Goal: Information Seeking & Learning: Learn about a topic

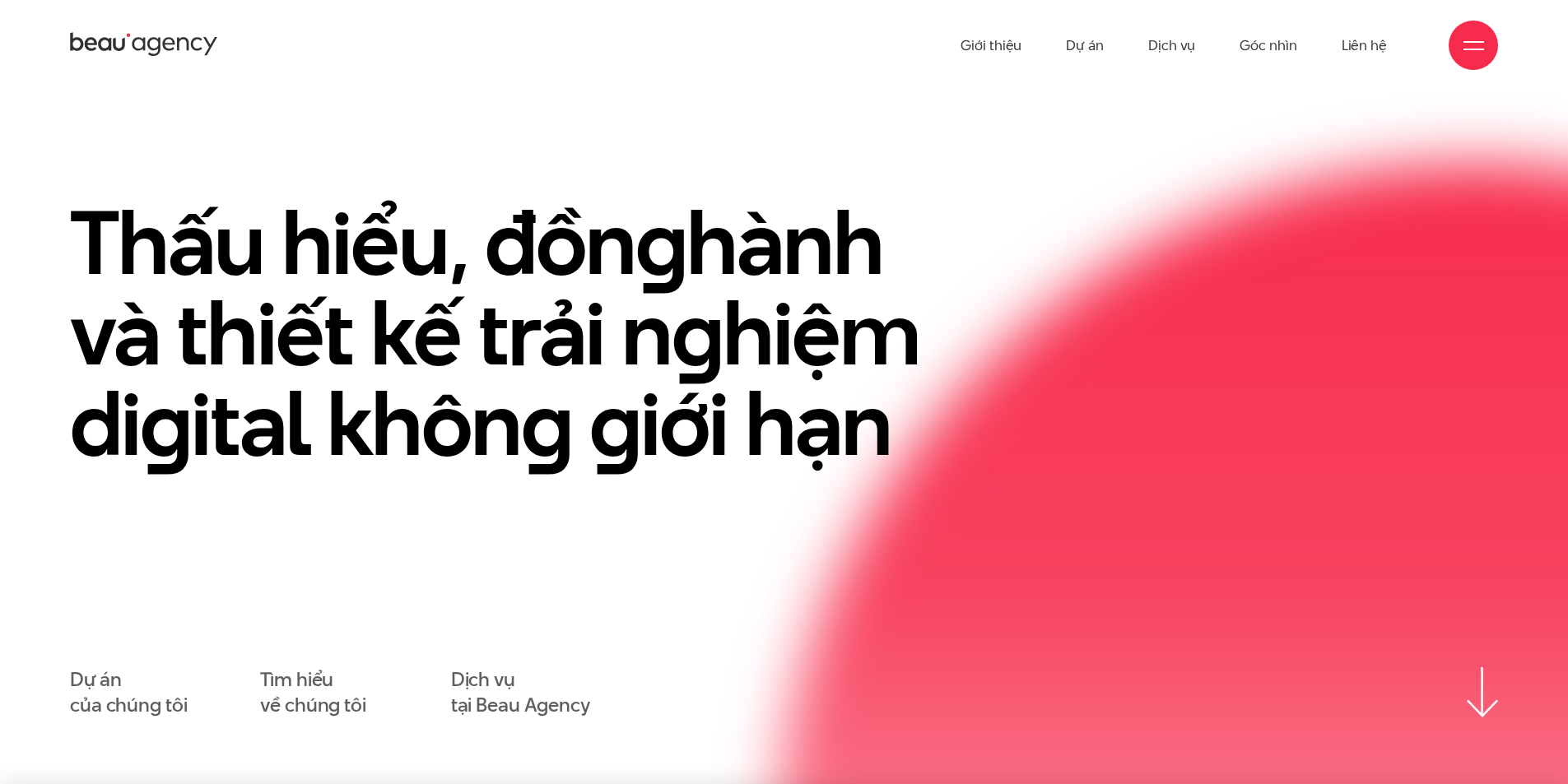
click at [1460, 217] on div "Thấu hiểu, đồn g hành và thiết kế trải n g hiệm di g ital khôn g g iới hạn" at bounding box center [784, 353] width 1469 height 312
click at [1469, 53] on div at bounding box center [1473, 45] width 20 height 20
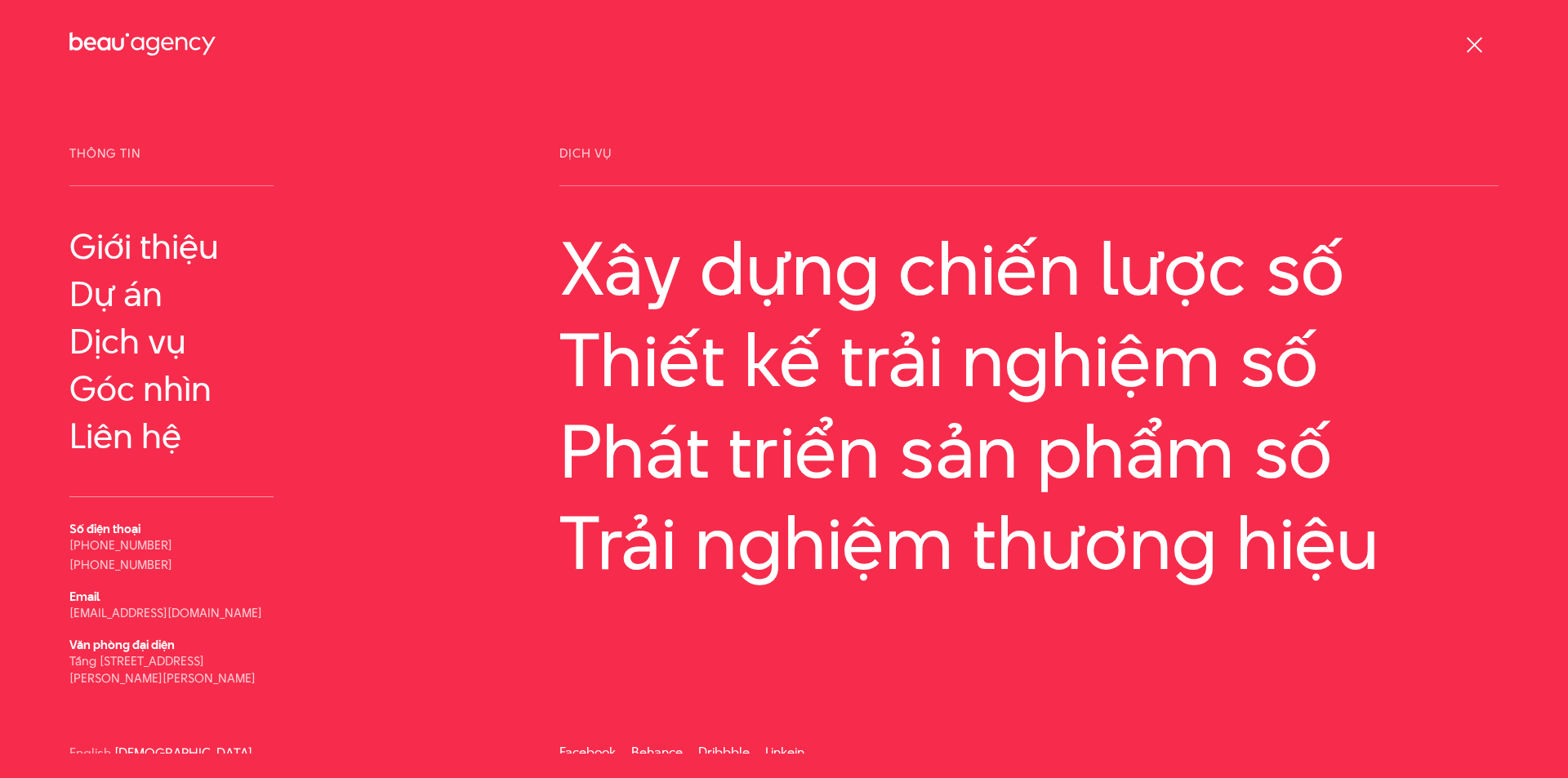
click at [1464, 47] on div at bounding box center [1474, 45] width 20 height 20
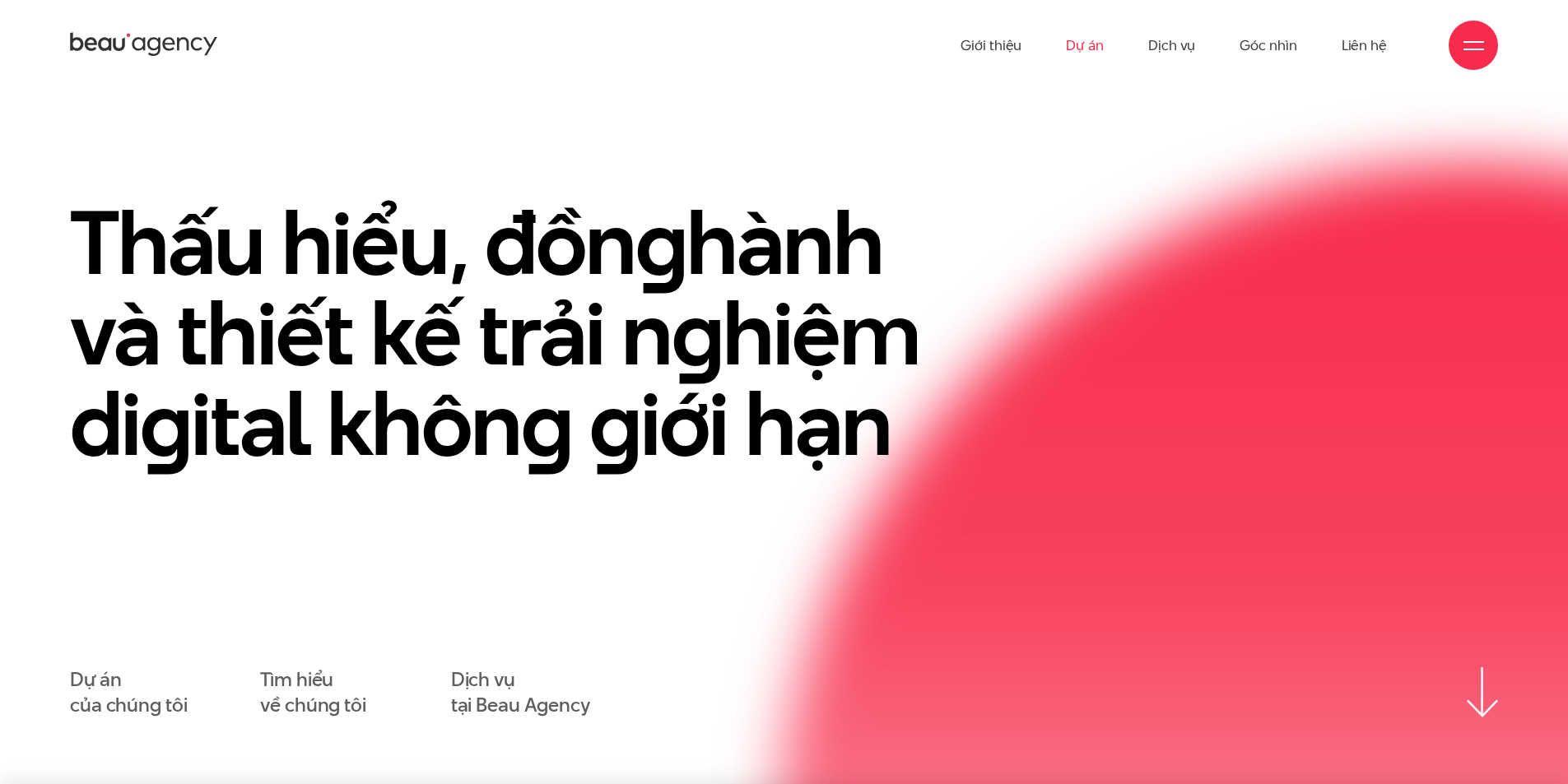
click at [1090, 40] on link "Dự án" at bounding box center [1084, 45] width 38 height 90
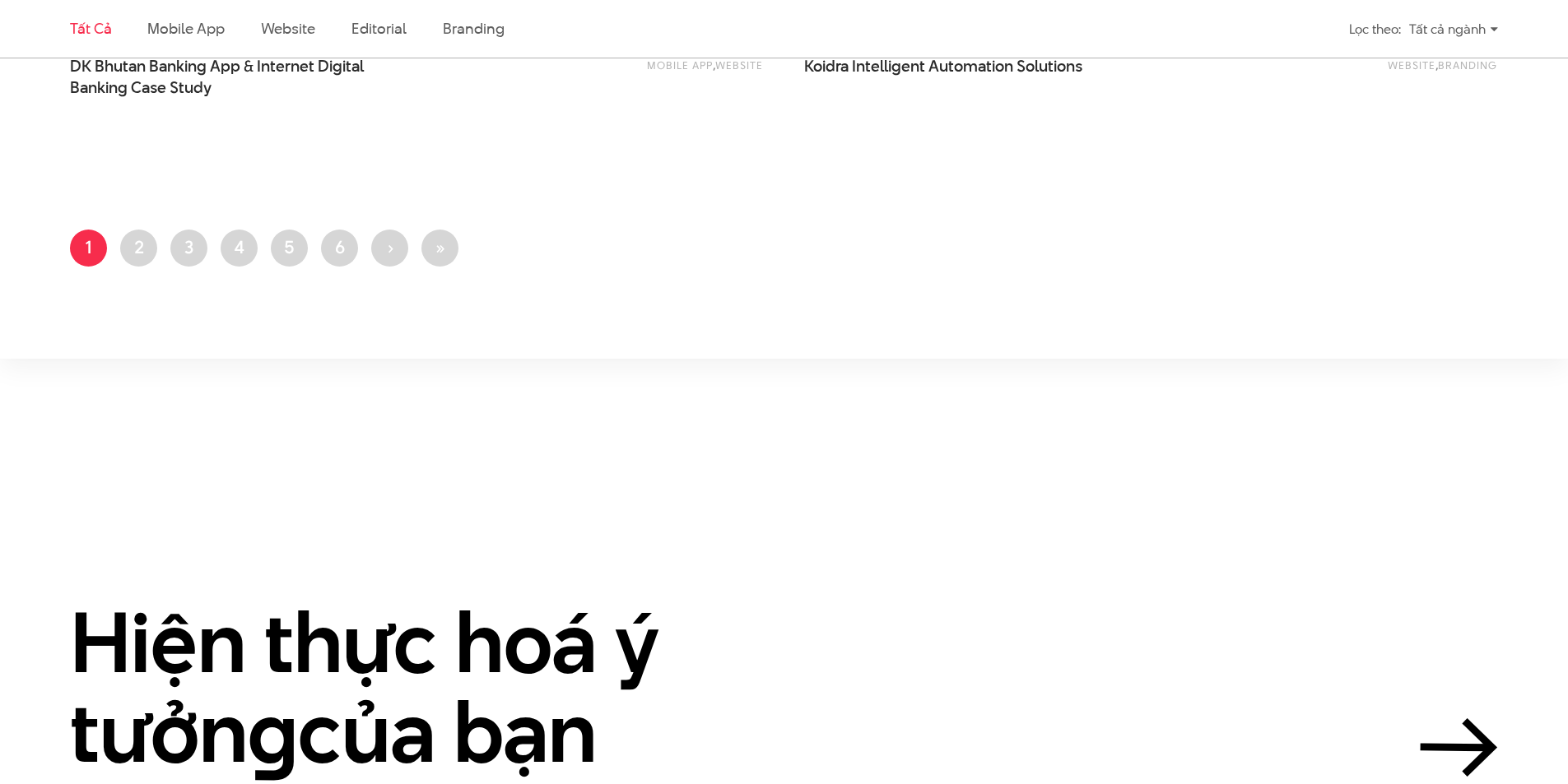
scroll to position [4197, 0]
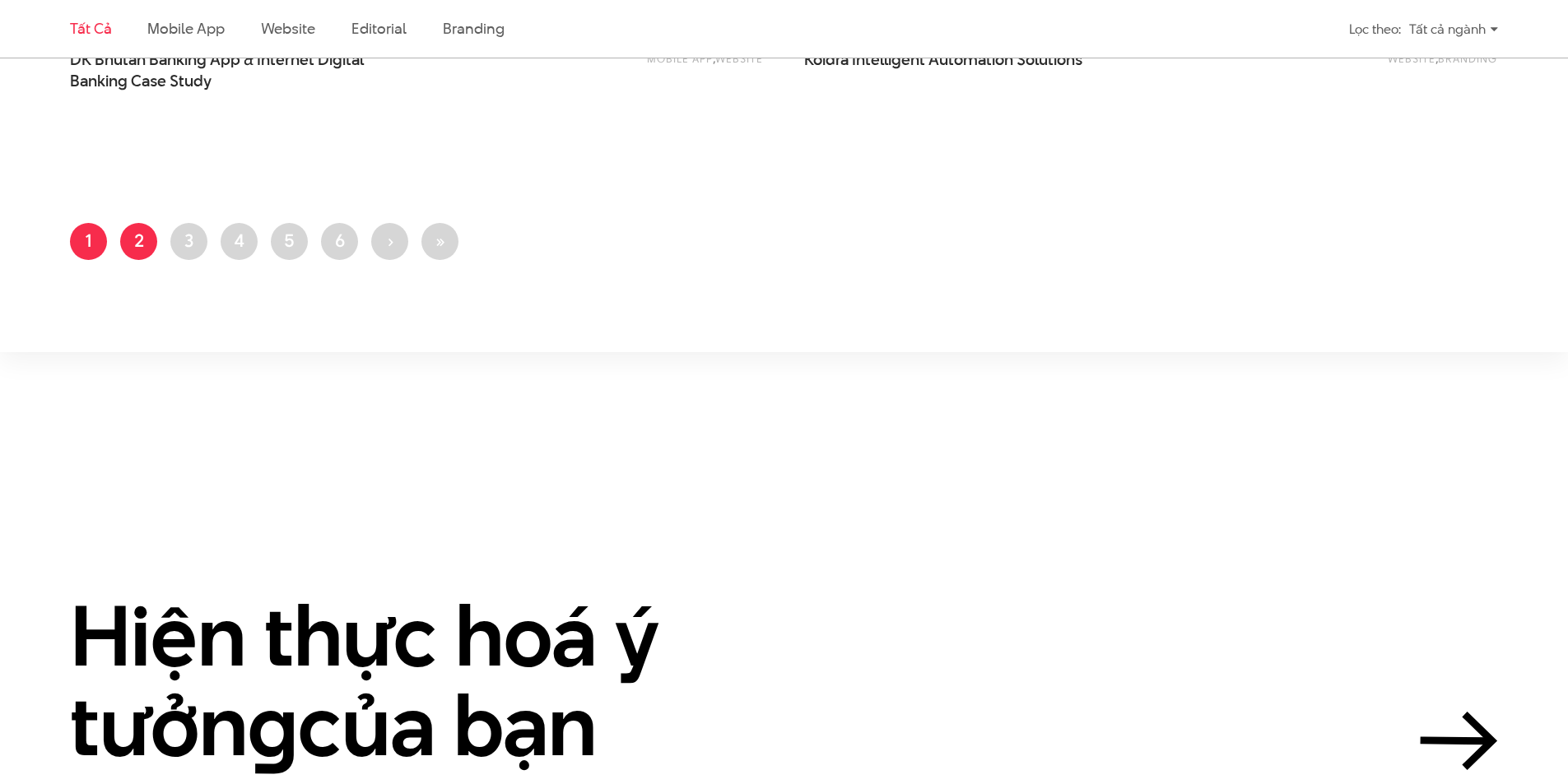
click at [145, 250] on link "Trang 2" at bounding box center [139, 242] width 37 height 37
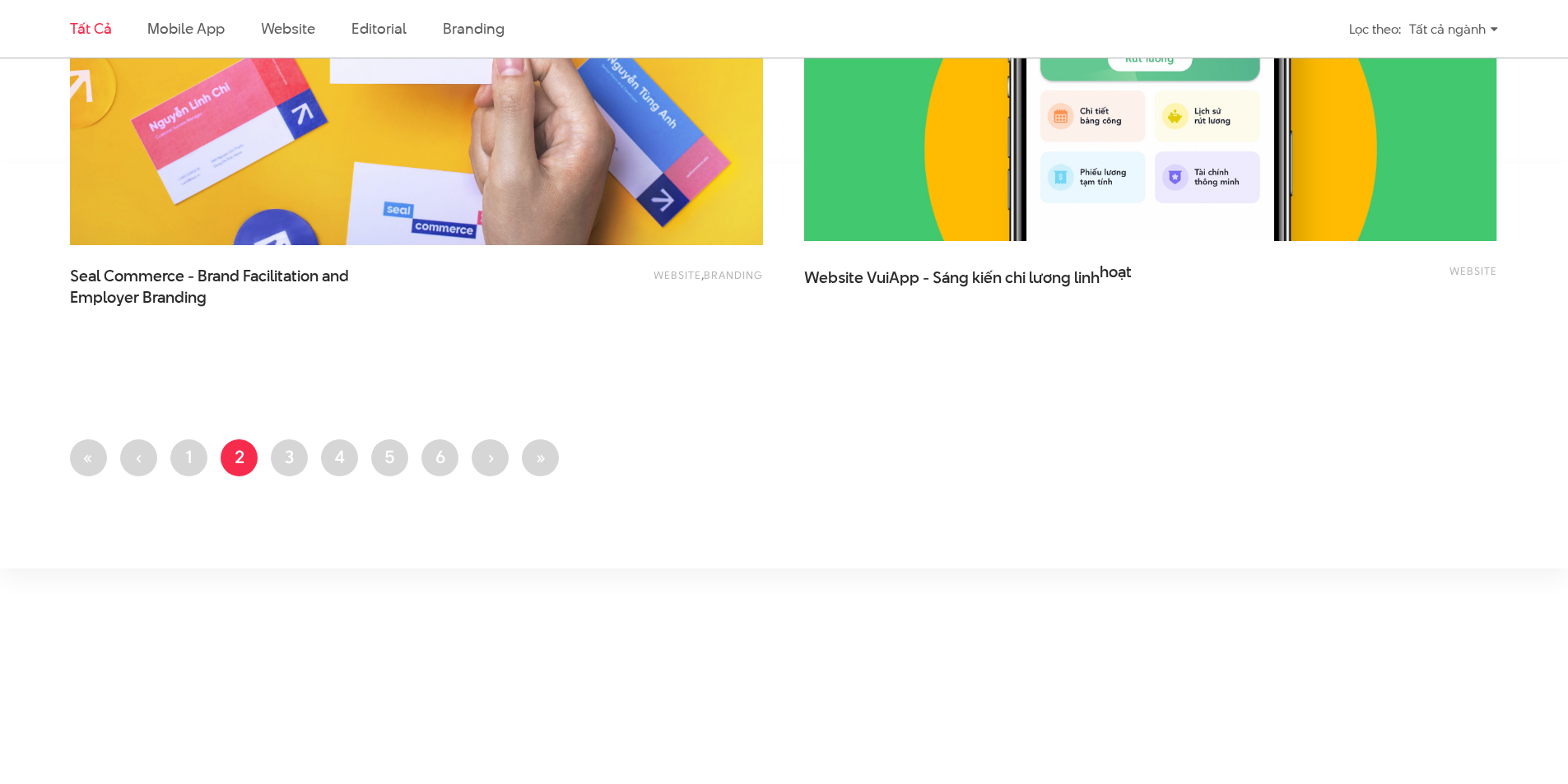
scroll to position [3868, 0]
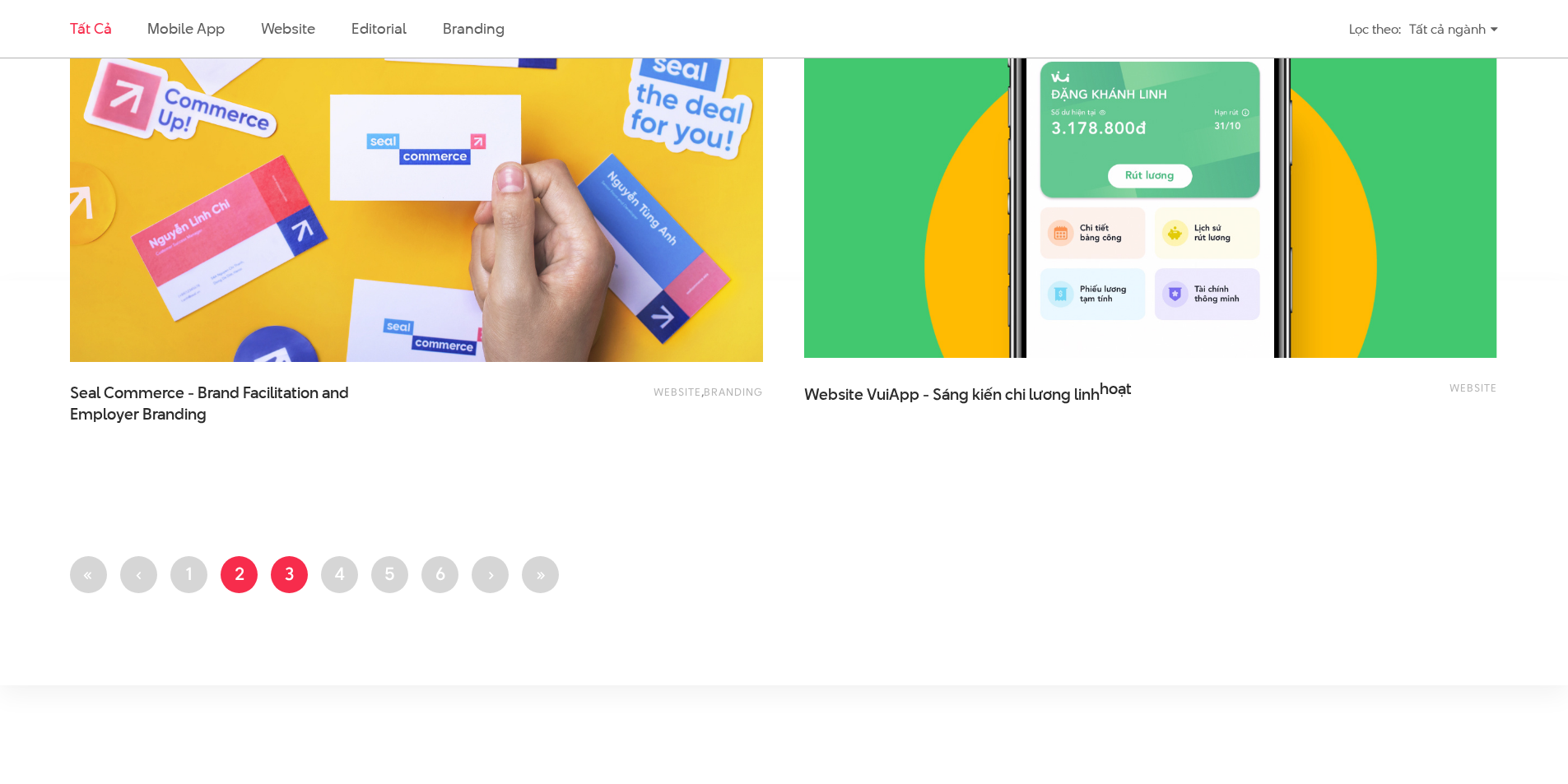
click at [300, 580] on link "Trang 3" at bounding box center [289, 575] width 37 height 37
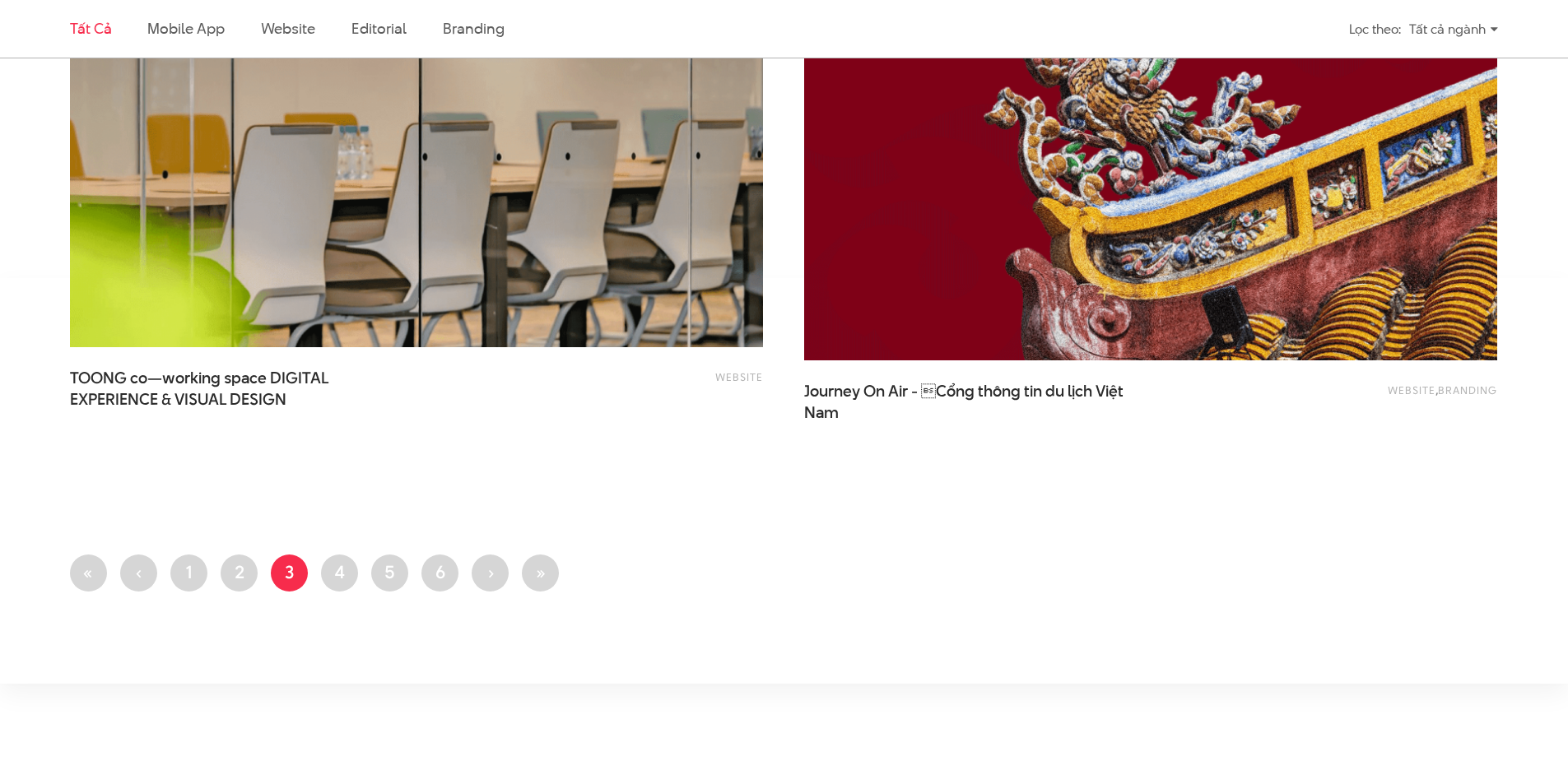
scroll to position [4032, 0]
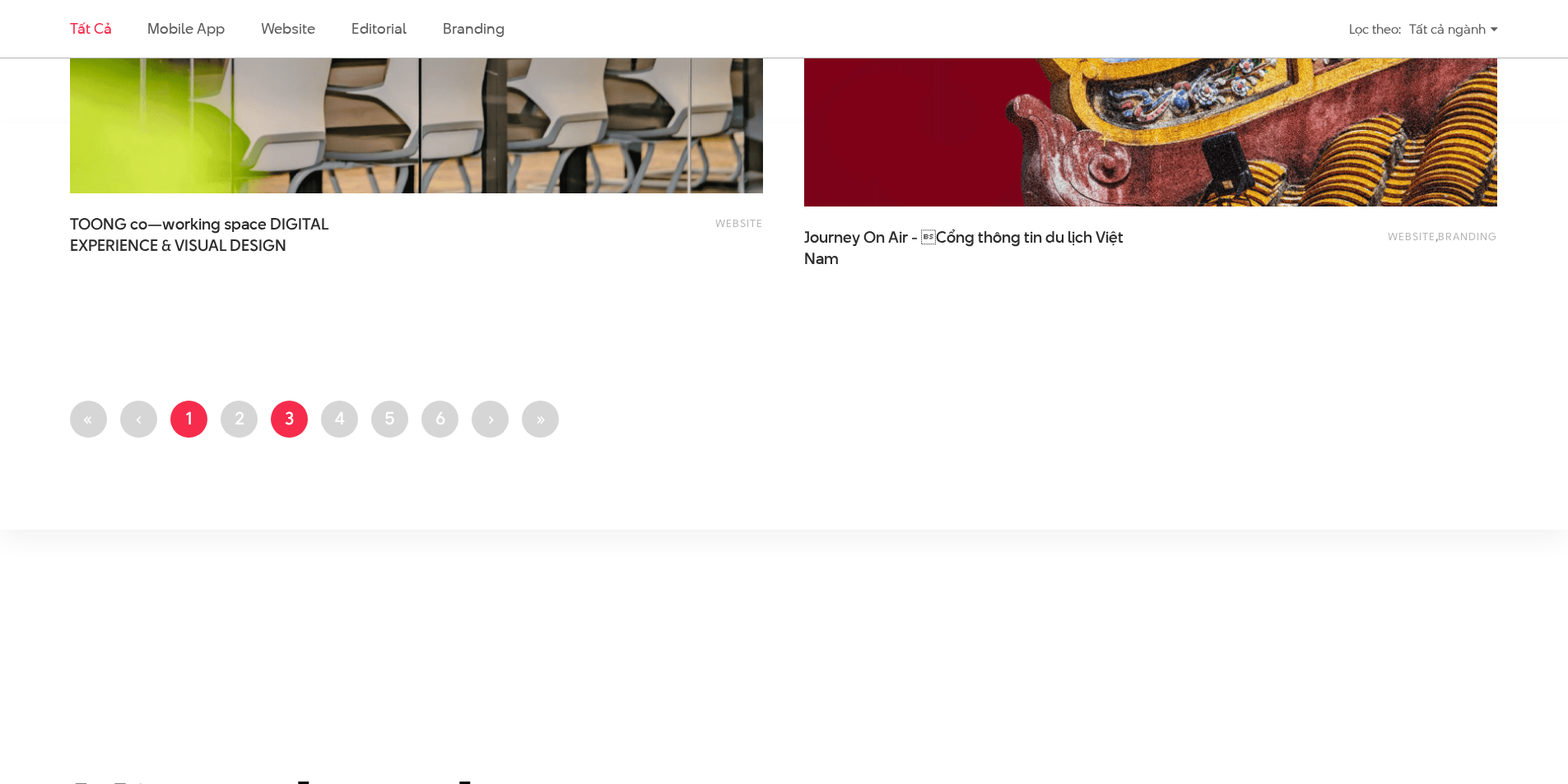
click at [194, 423] on link "Trang 1" at bounding box center [189, 419] width 37 height 37
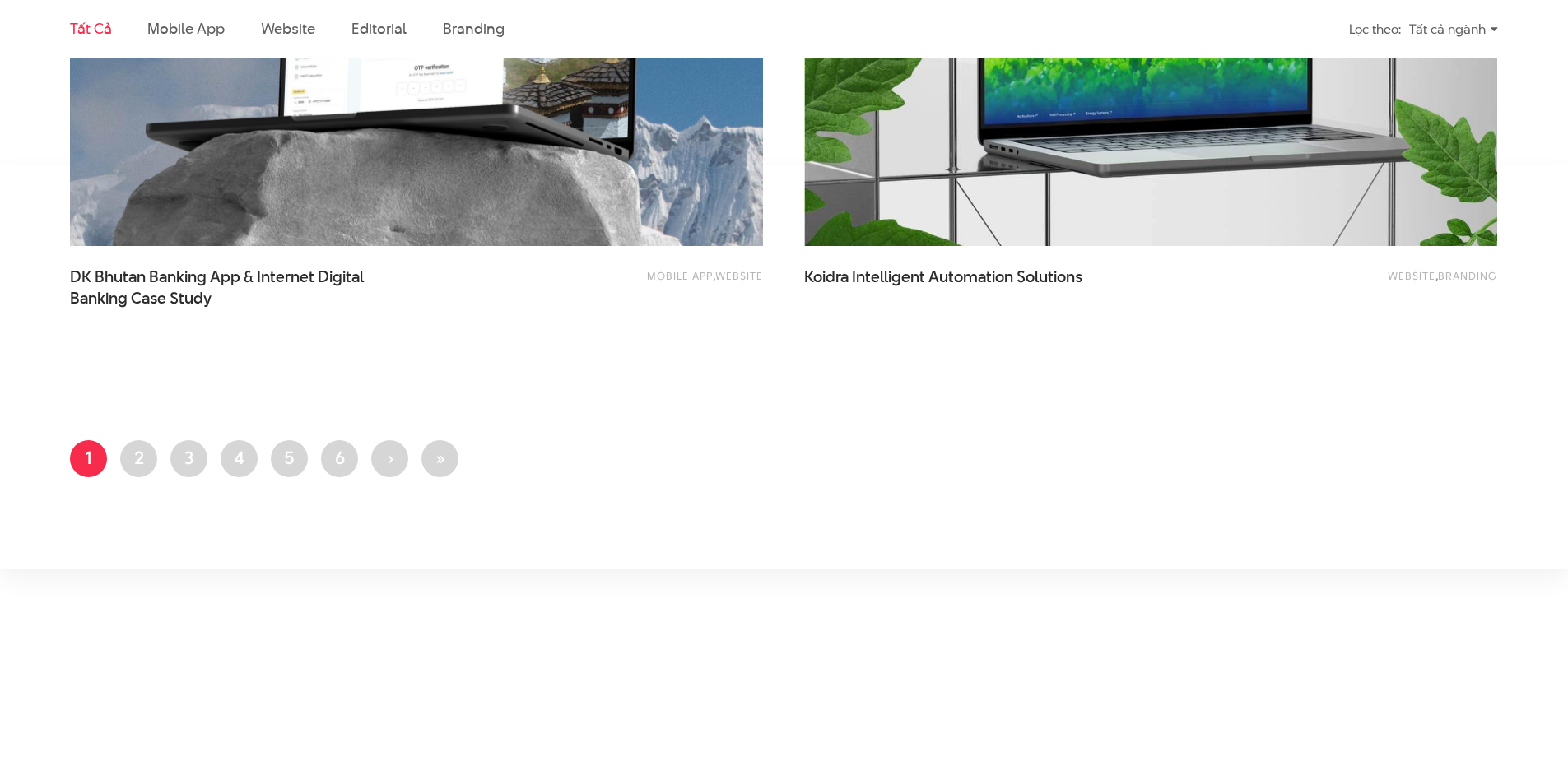
scroll to position [3868, 0]
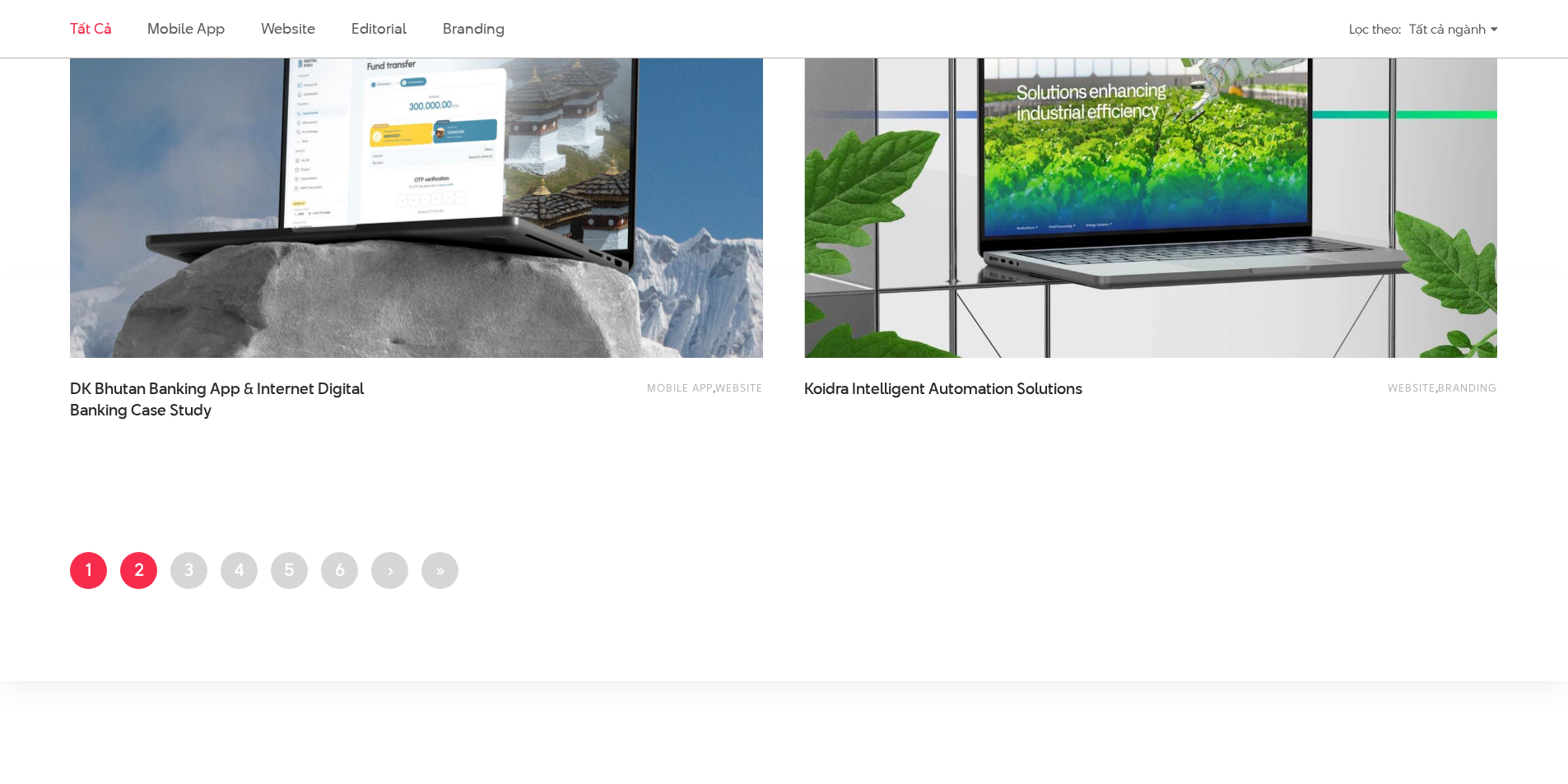
click at [153, 577] on link "Trang 2" at bounding box center [139, 571] width 37 height 37
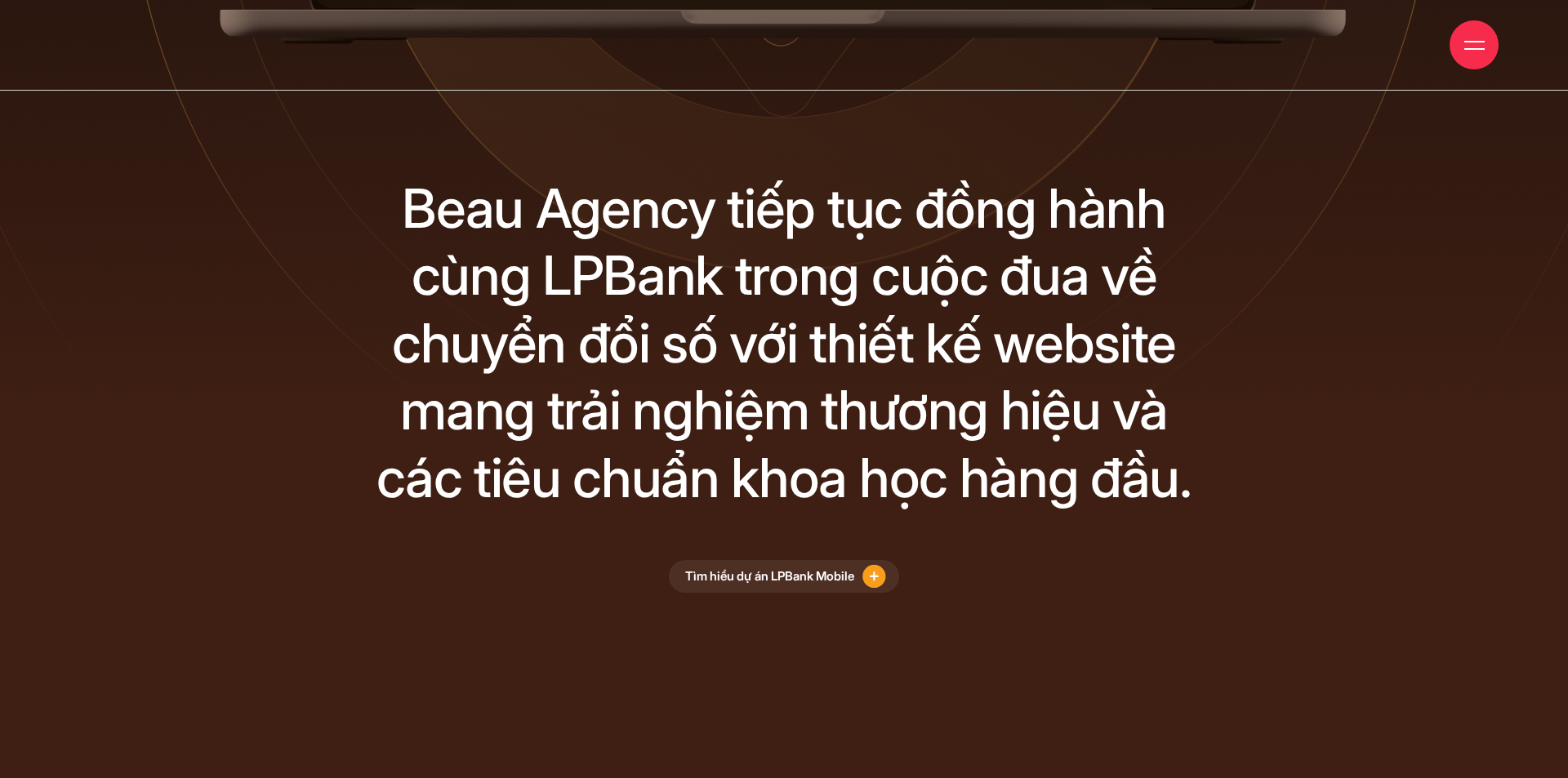
click at [883, 344] on div "thiết" at bounding box center [861, 342] width 104 height 68
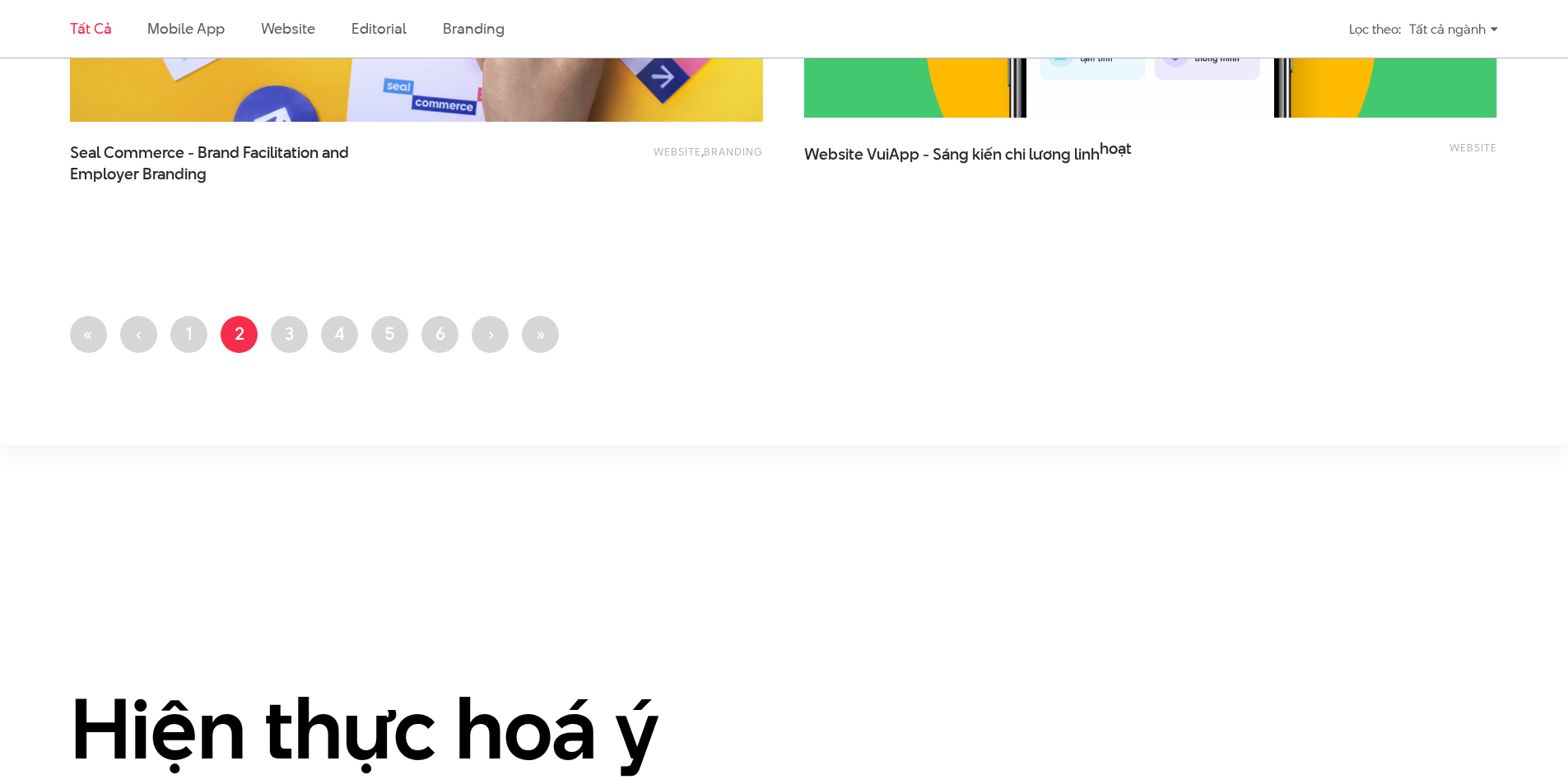
scroll to position [4279, 0]
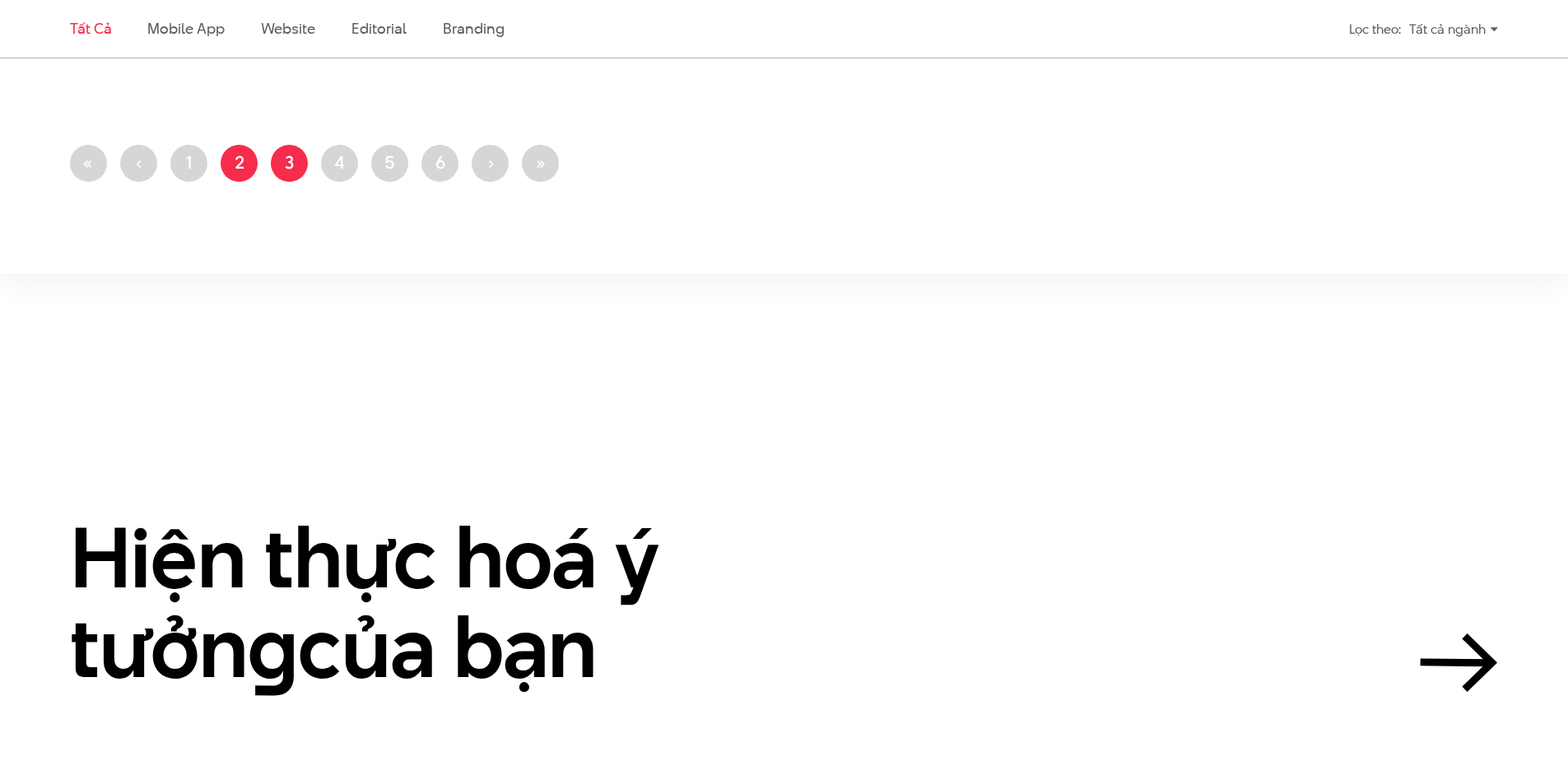
click at [290, 164] on link "Trang 3" at bounding box center [289, 164] width 37 height 37
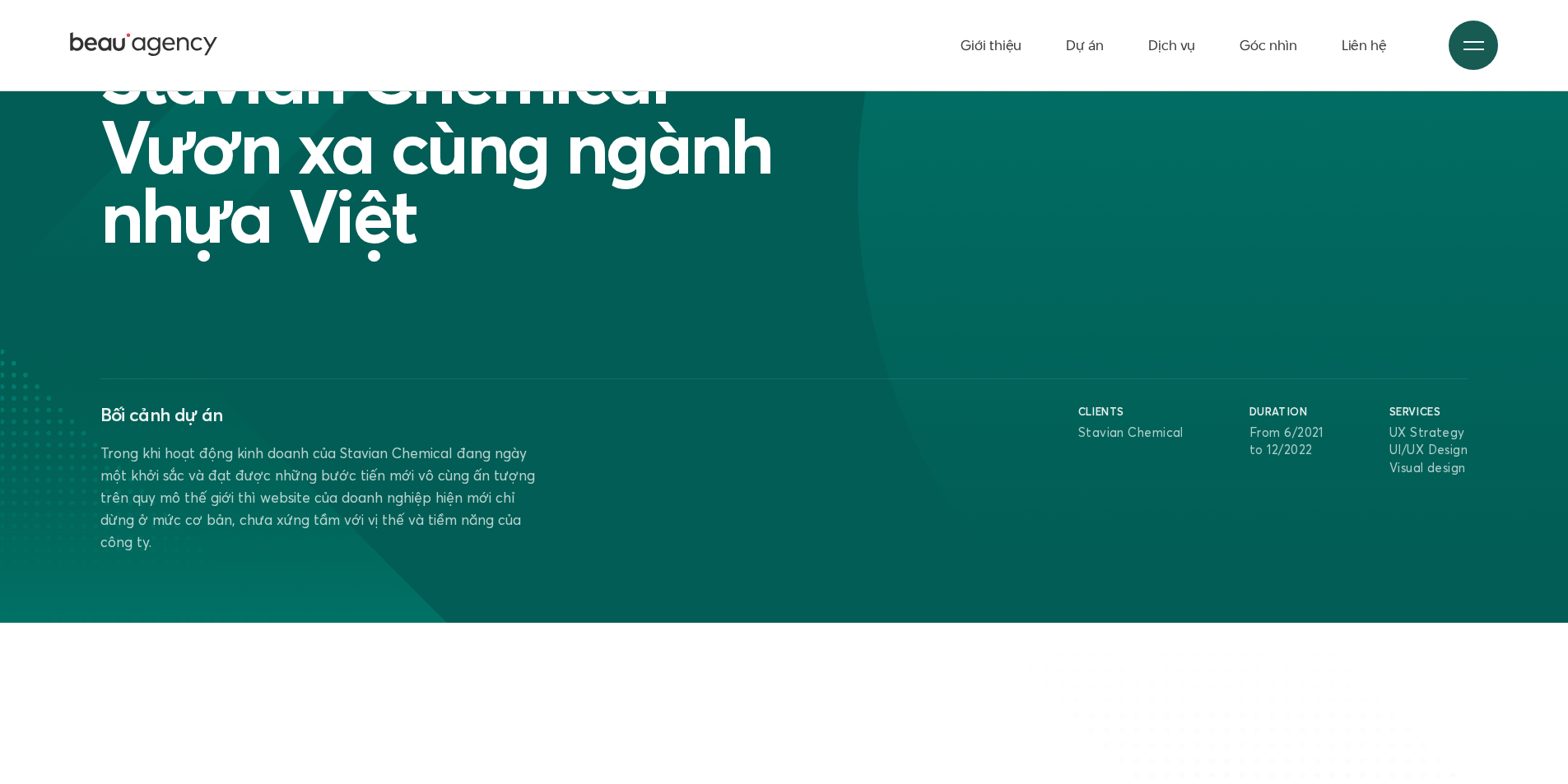
scroll to position [165, 0]
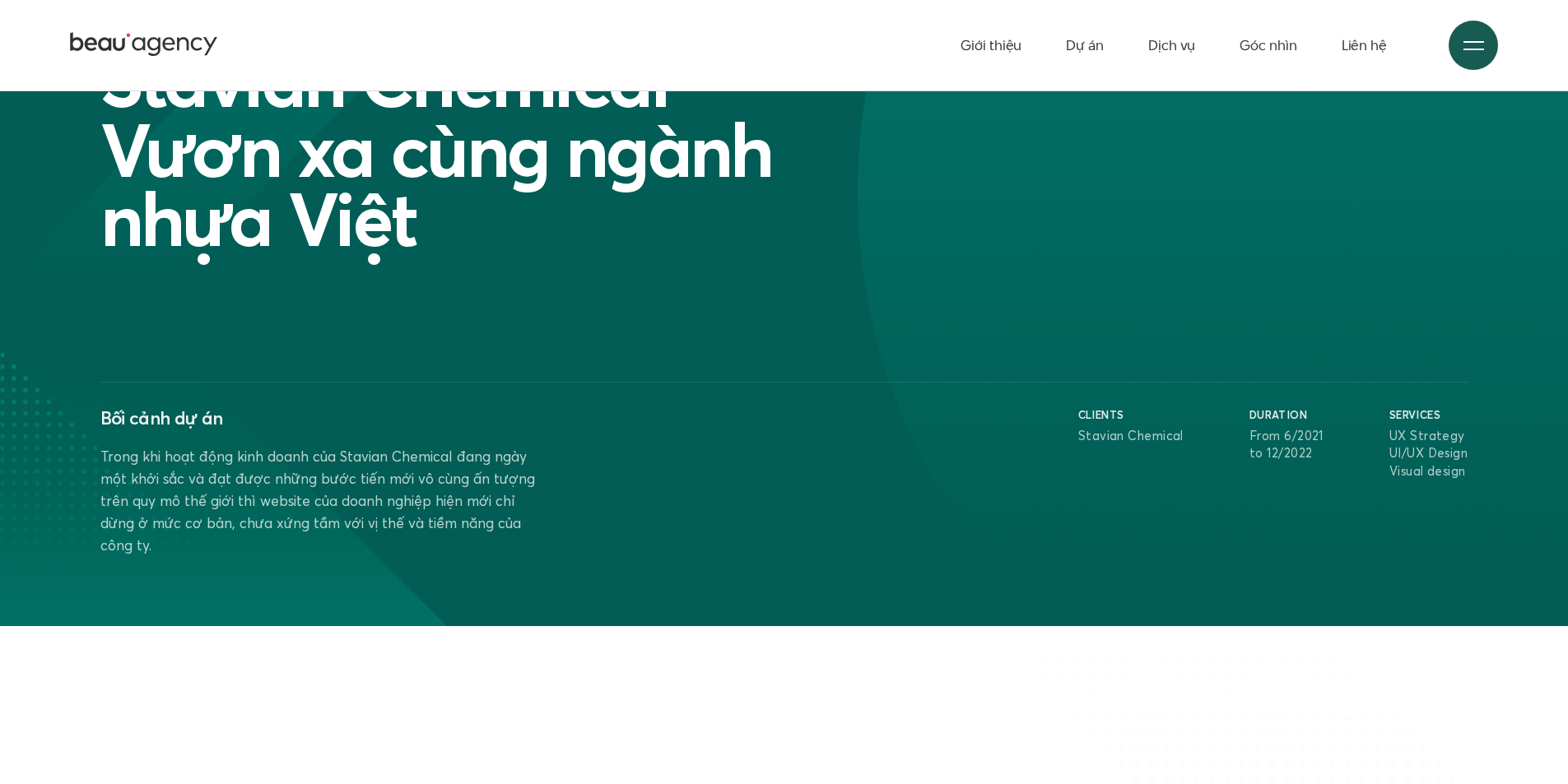
click at [1128, 427] on p "Stavian Chemical" at bounding box center [1130, 436] width 105 height 18
copy ul "Stavian Chemical"
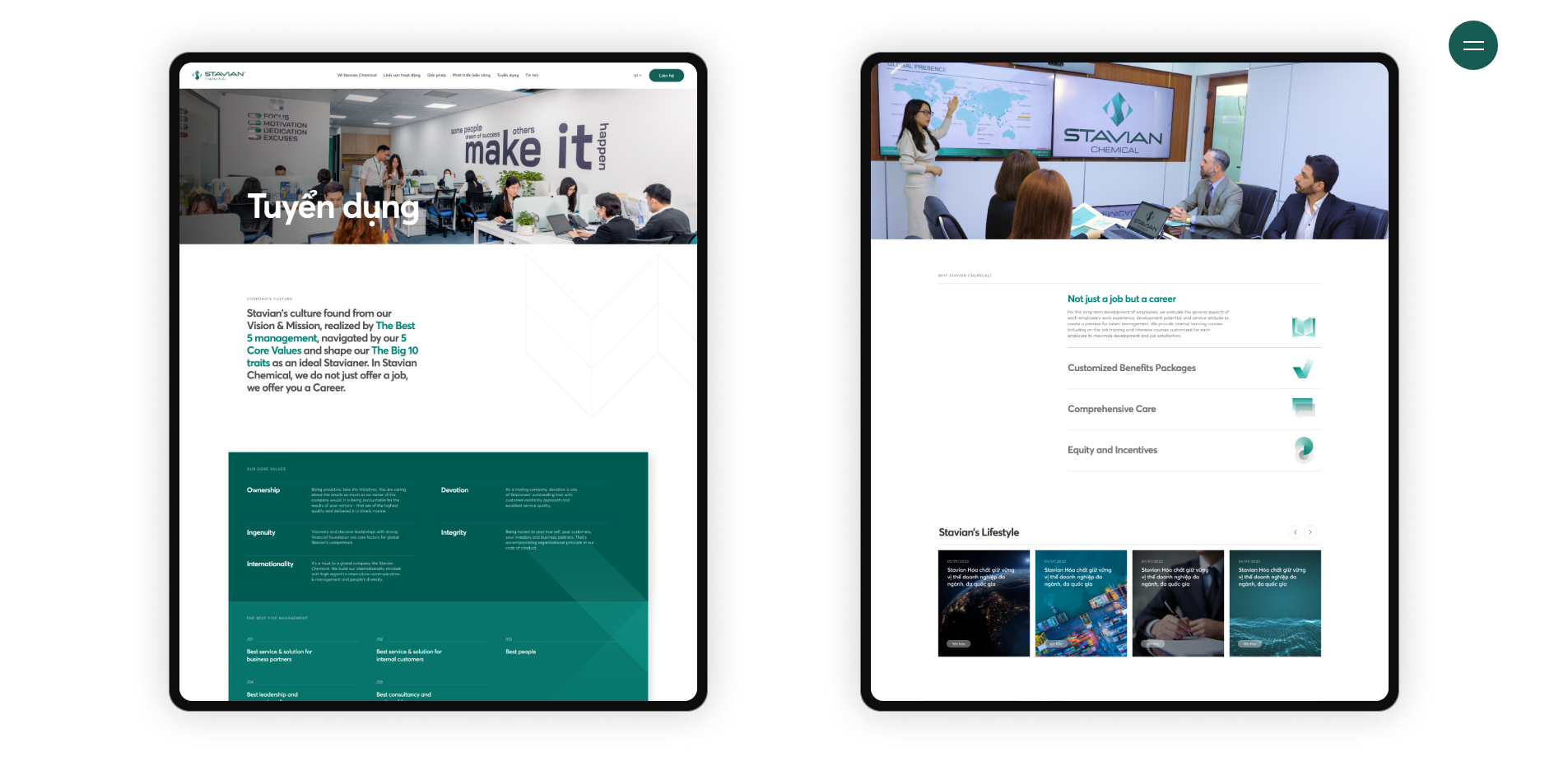
scroll to position [12592, 0]
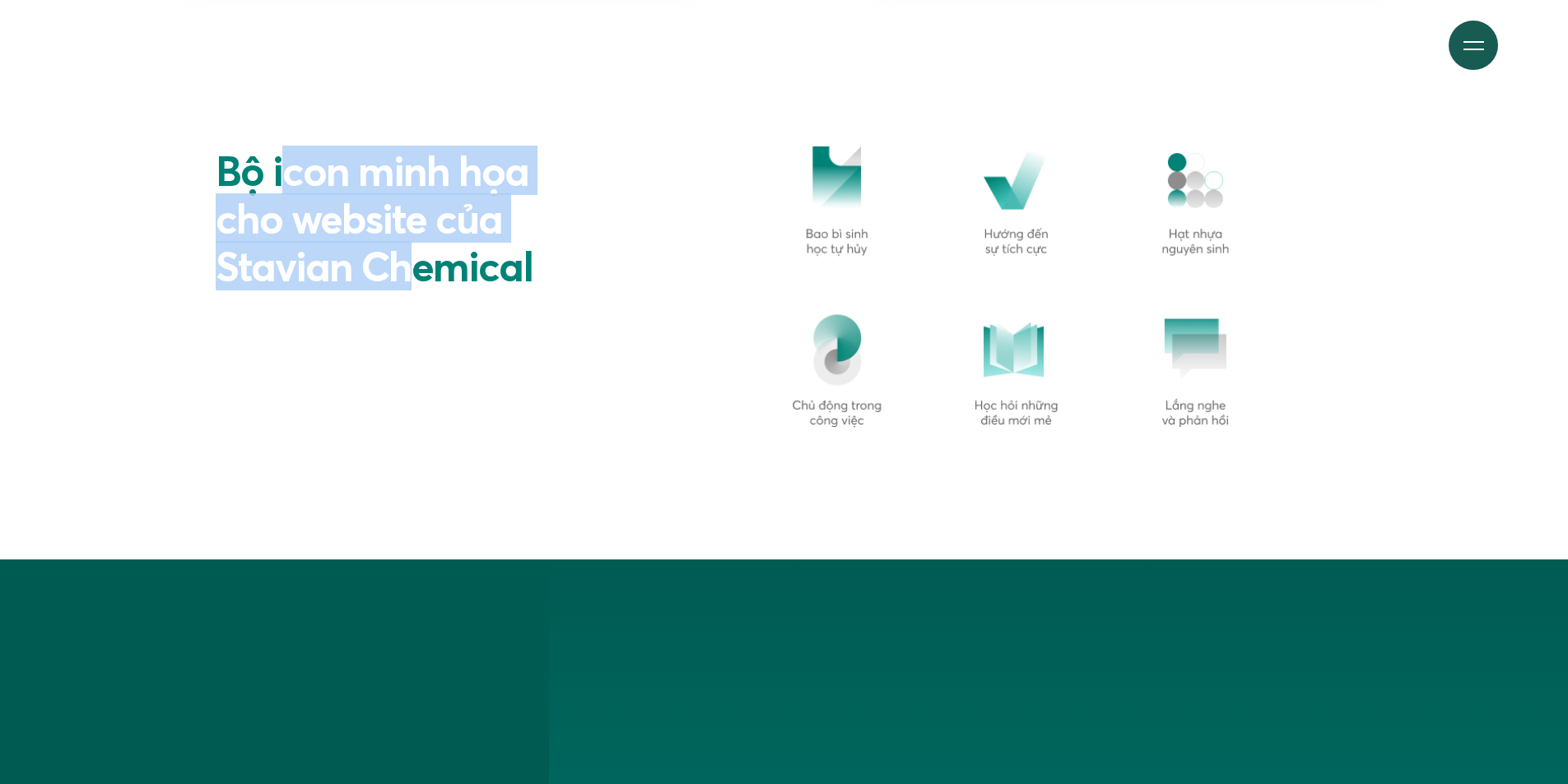
drag, startPoint x: 283, startPoint y: 186, endPoint x: 419, endPoint y: 247, distance: 149.1
click at [419, 247] on h2 "Bộ icon minh họa cho website của Stavian Chemical" at bounding box center [380, 219] width 329 height 143
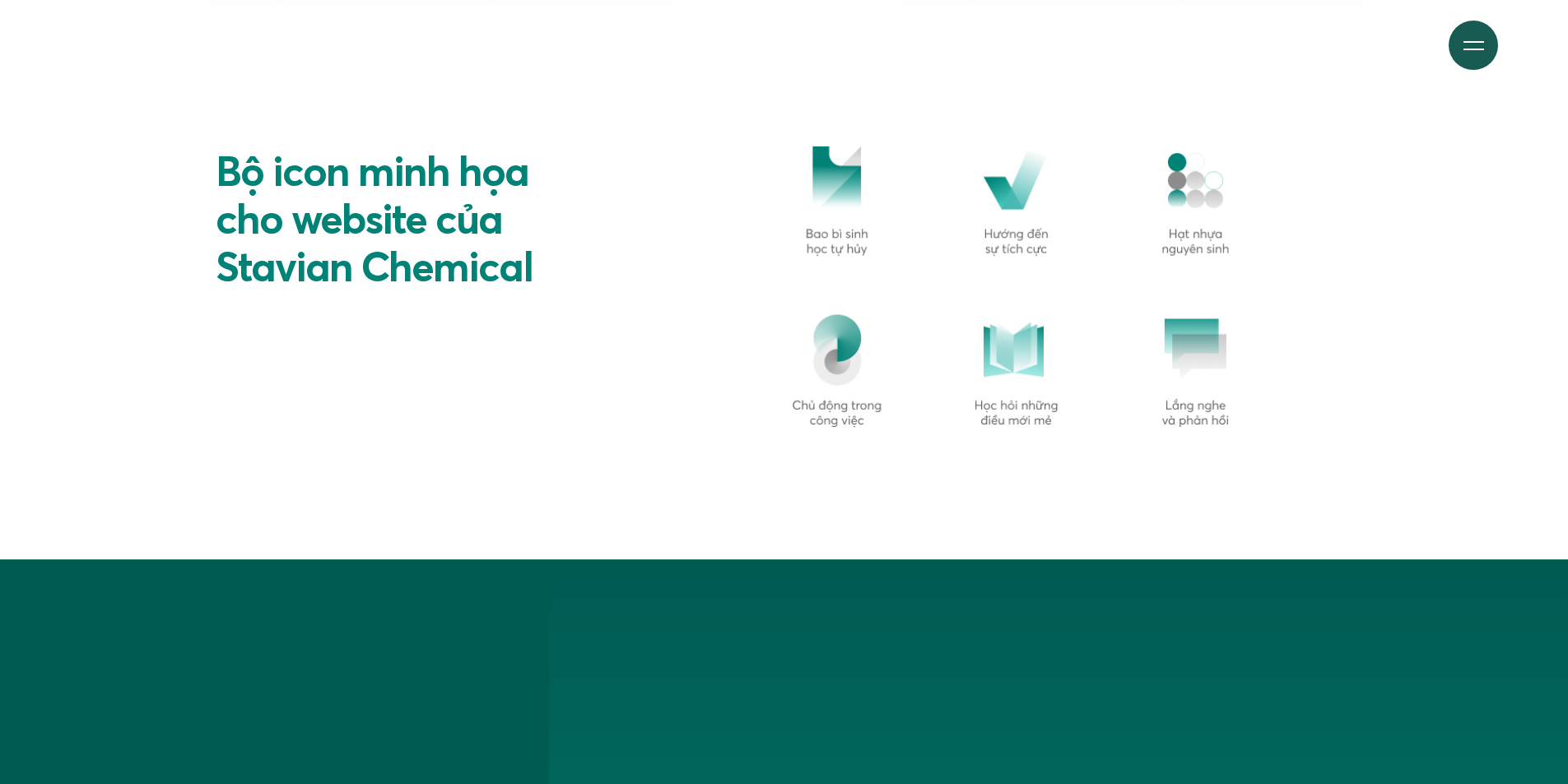
click at [240, 171] on h2 "Bộ icon minh họa cho website của Stavian Chemical" at bounding box center [380, 219] width 329 height 143
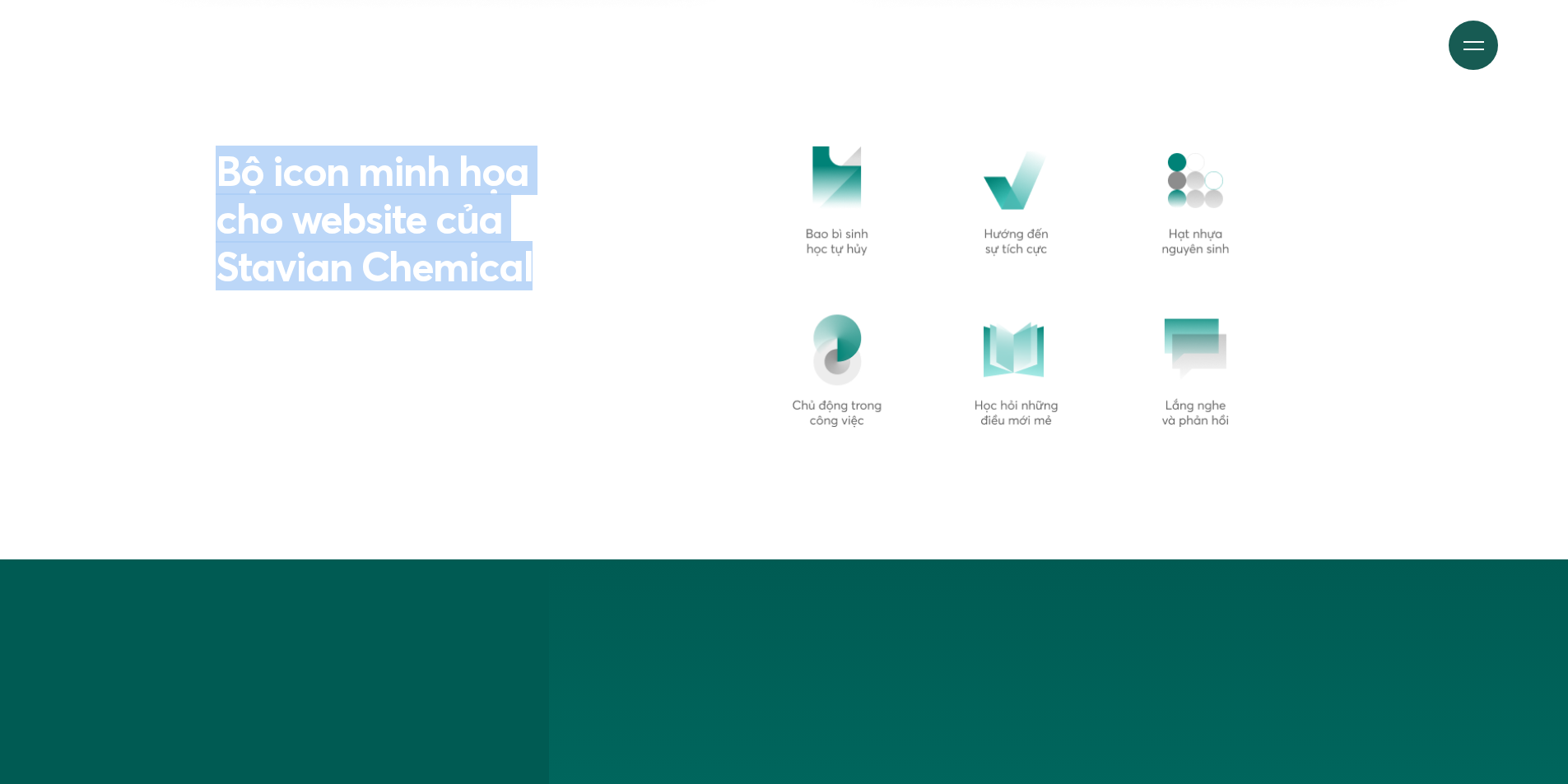
drag, startPoint x: 240, startPoint y: 171, endPoint x: 587, endPoint y: 276, distance: 362.5
click at [587, 276] on div "Bộ icon minh họa cho website của Stavian Chemical Theo bảng xếp hạng VNR500 – B…" at bounding box center [784, 288] width 1384 height 281
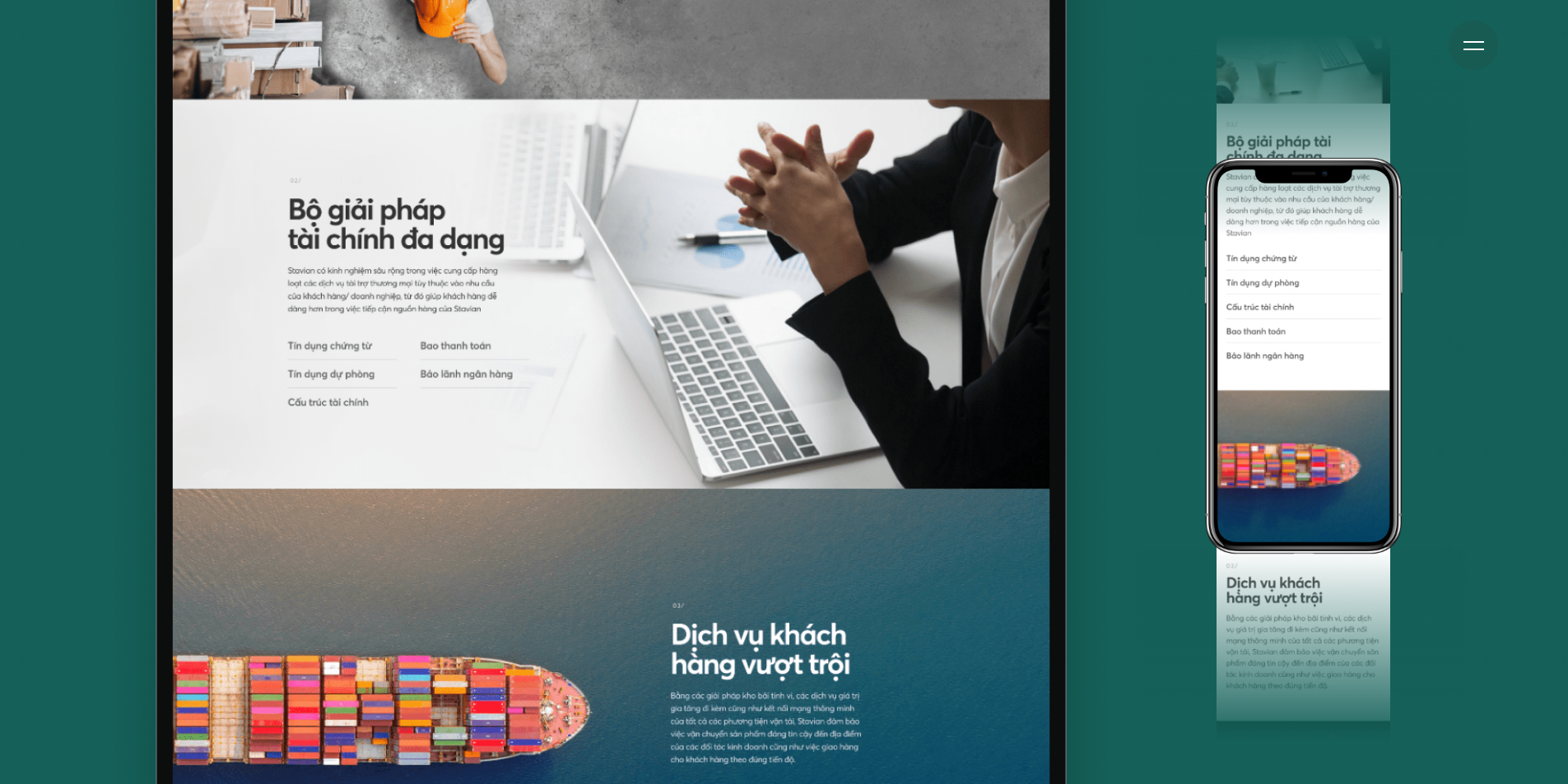
scroll to position [10617, 0]
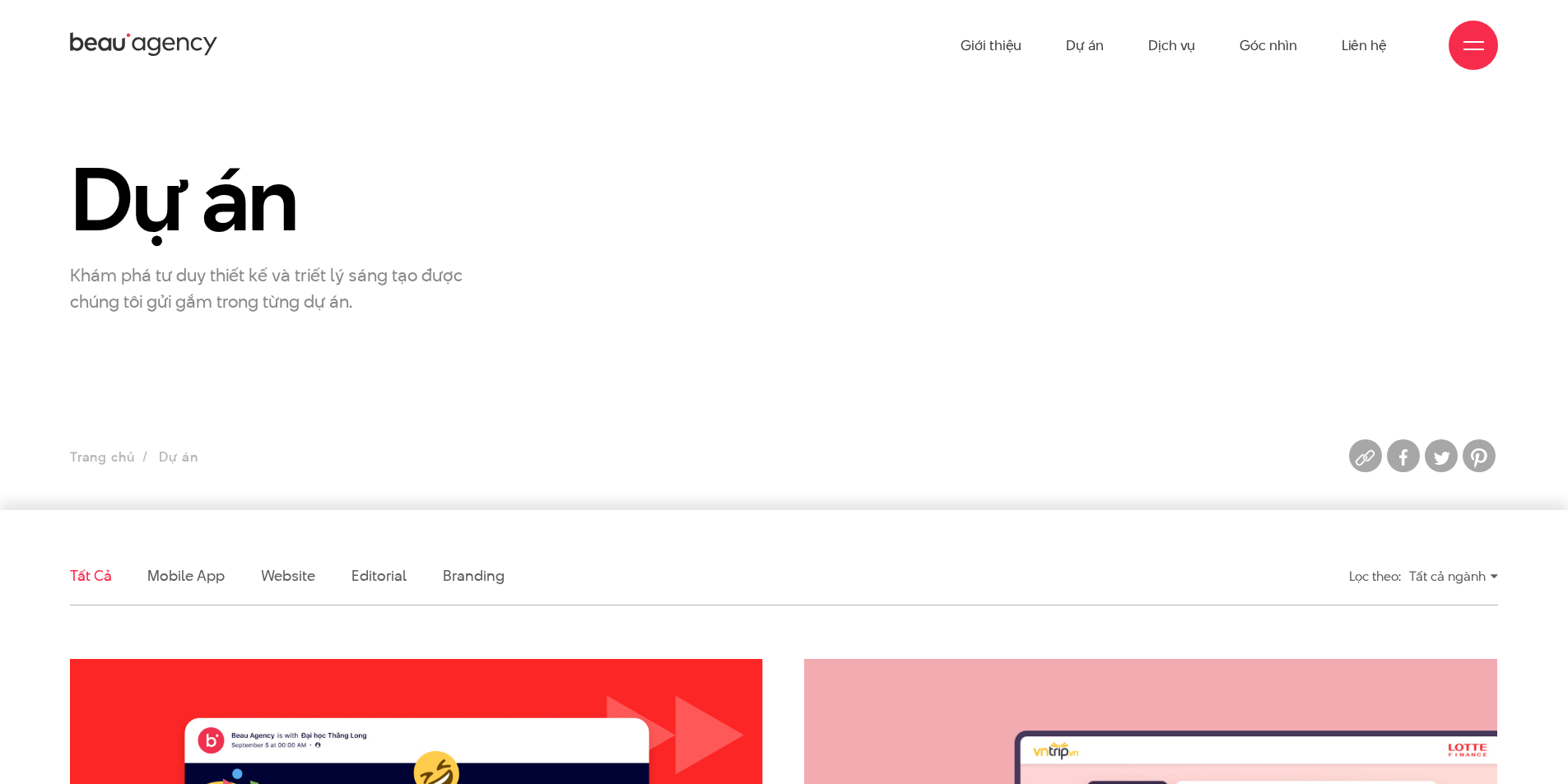
click at [565, 324] on section "Dự án Khám phá tư duy thiết kế và triết lý sáng tạo được chúng tôi gửi gắm tron…" at bounding box center [784, 300] width 1568 height 419
